Goal: Navigation & Orientation: Understand site structure

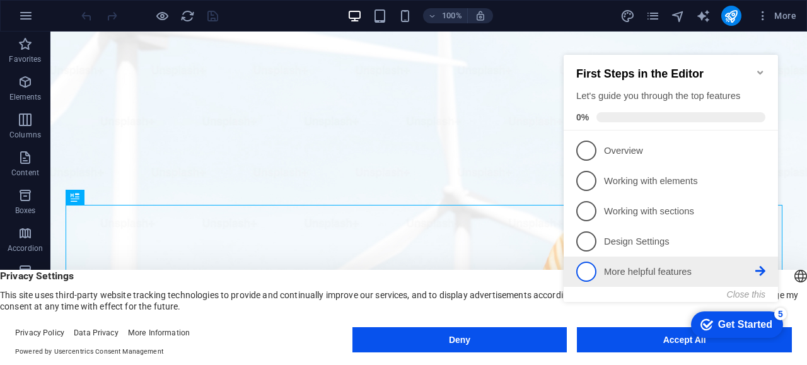
click at [698, 268] on p "More helpful features - incomplete" at bounding box center [679, 271] width 151 height 13
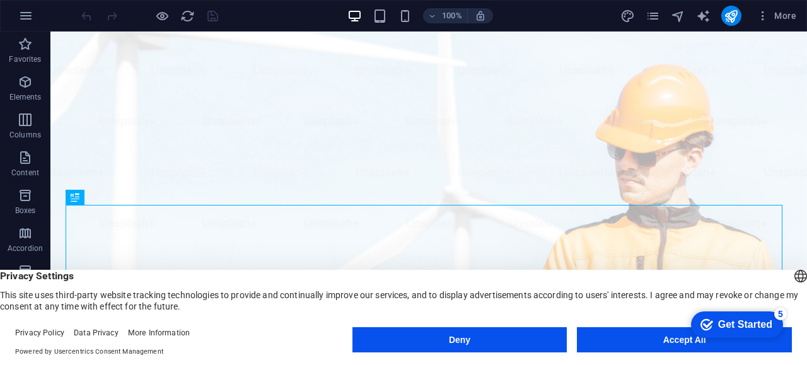
click at [789, 270] on header "English Deutsch Privacy Settings This site uses third-party website tracking te…" at bounding box center [403, 291] width 807 height 42
click at [550, 342] on button "Deny" at bounding box center [459, 339] width 215 height 25
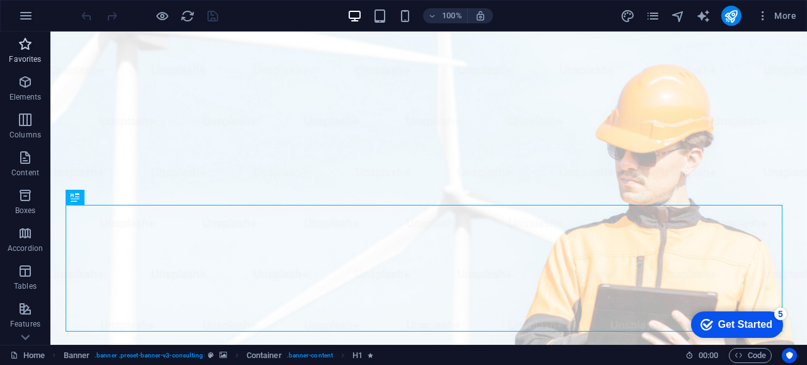
click at [25, 52] on span "Favorites" at bounding box center [25, 52] width 50 height 30
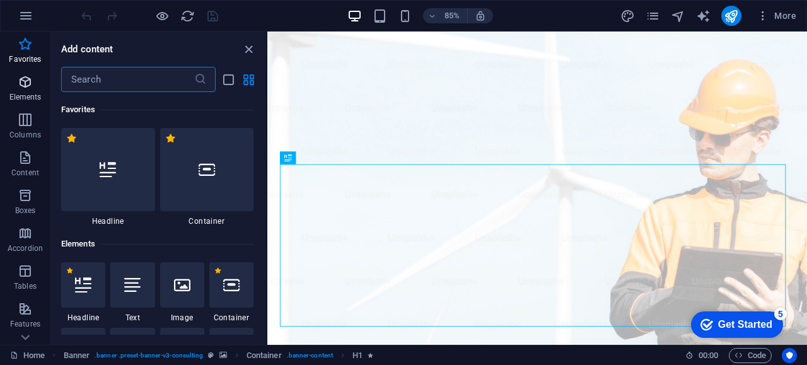
click at [23, 81] on icon "button" at bounding box center [25, 81] width 15 height 15
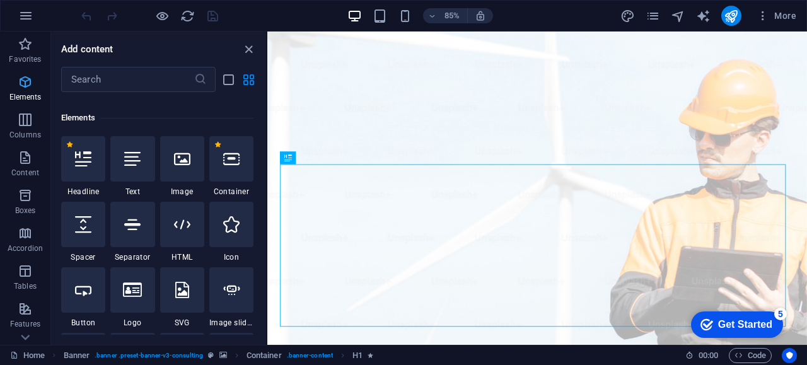
scroll to position [134, 0]
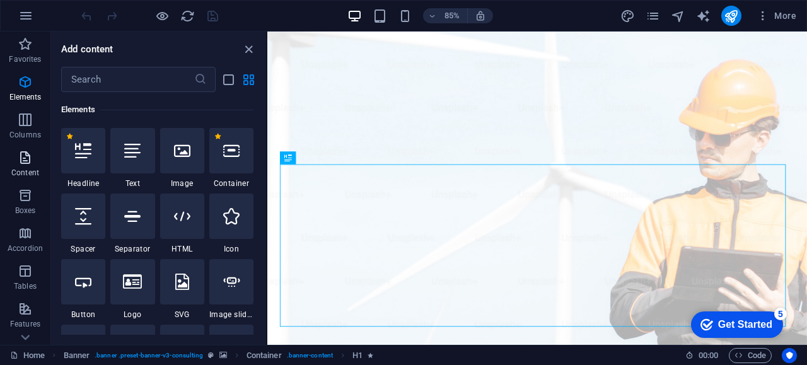
click at [26, 151] on icon "button" at bounding box center [25, 157] width 15 height 15
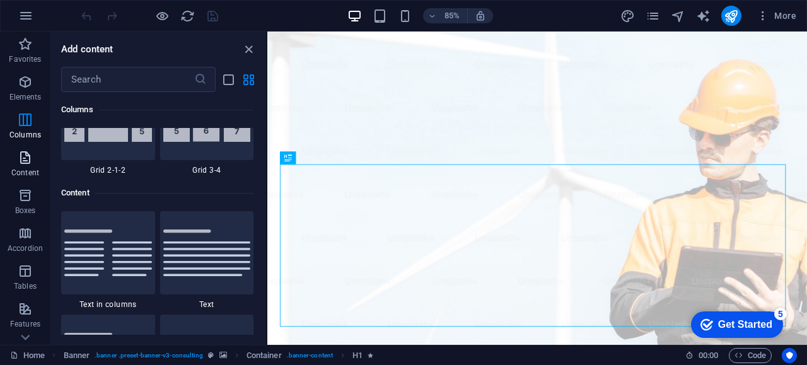
scroll to position [2206, 0]
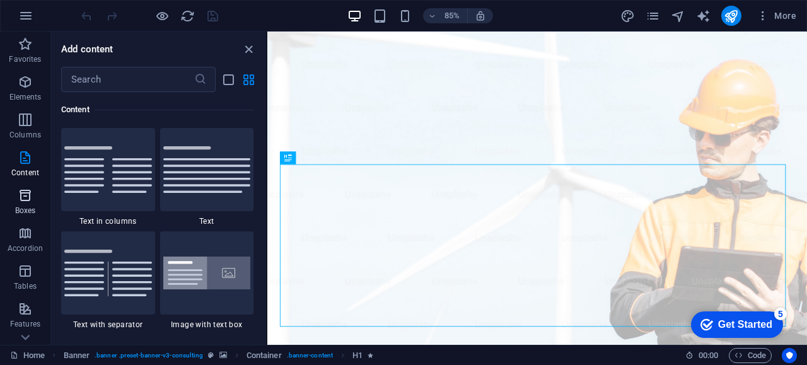
click at [20, 207] on p "Boxes" at bounding box center [25, 211] width 21 height 10
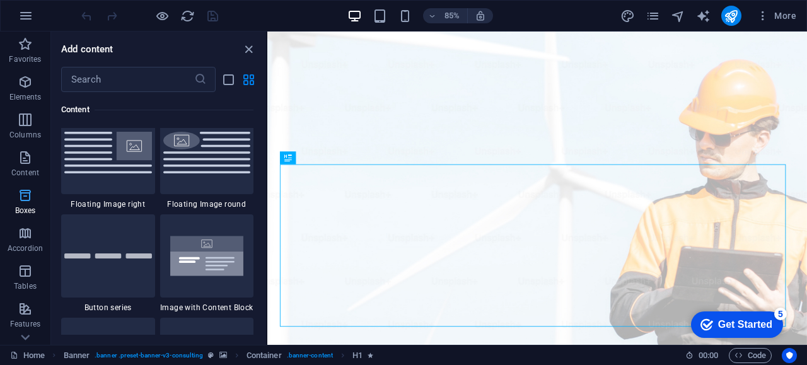
scroll to position [3477, 0]
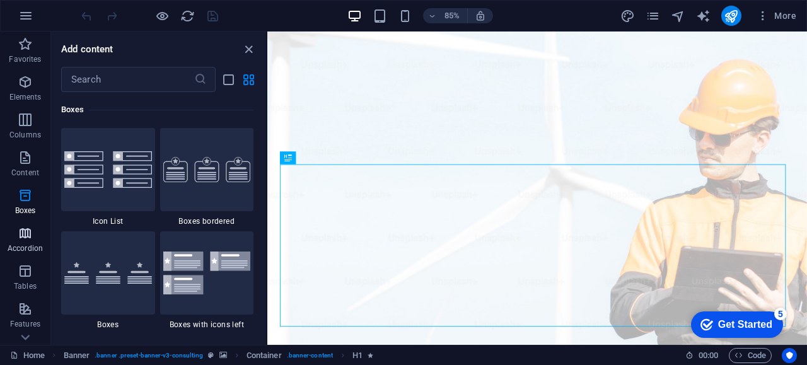
click at [21, 248] on p "Accordion" at bounding box center [25, 248] width 35 height 10
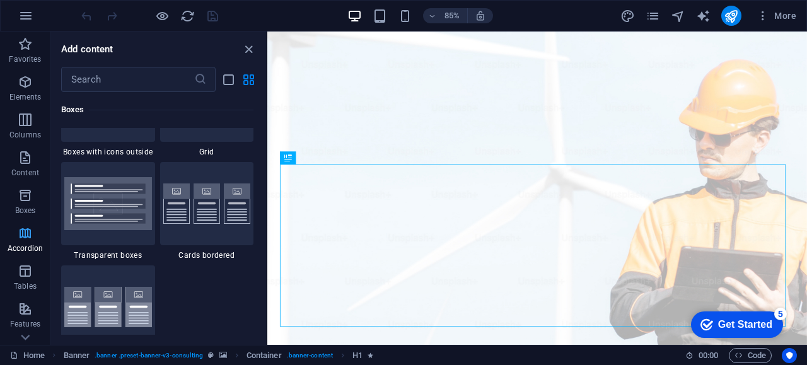
scroll to position [4024, 0]
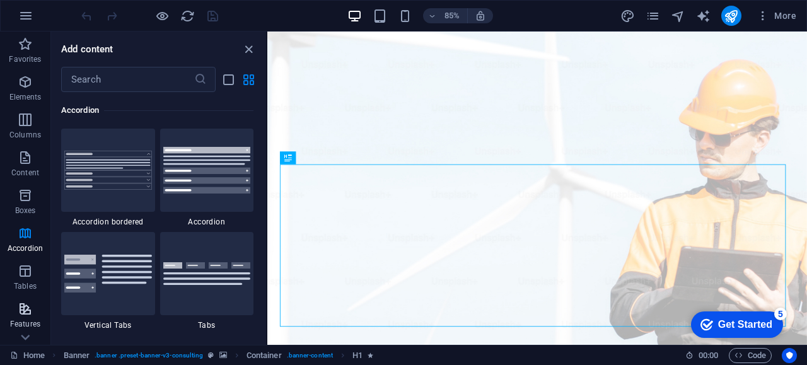
click at [29, 316] on icon "button" at bounding box center [25, 308] width 15 height 15
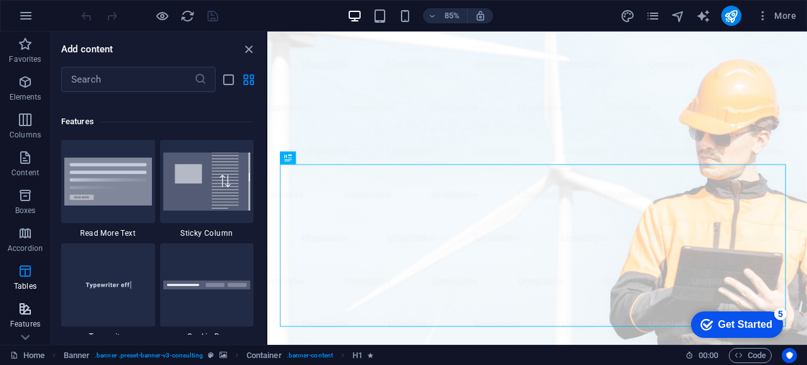
scroll to position [4913, 0]
